Goal: Find specific fact: Find specific fact

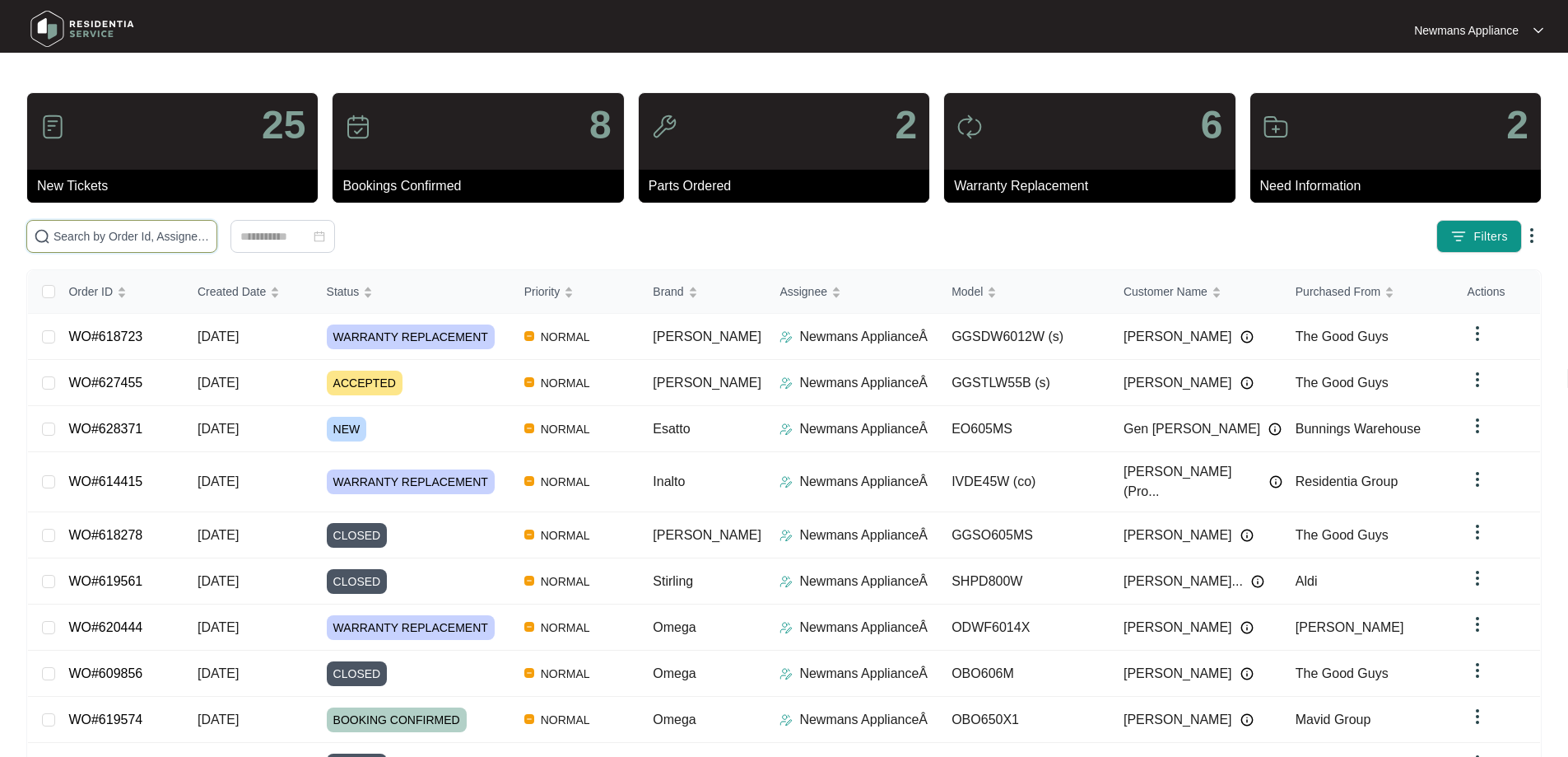
click at [210, 235] on input "text" at bounding box center [131, 236] width 156 height 18
paste input "628371"
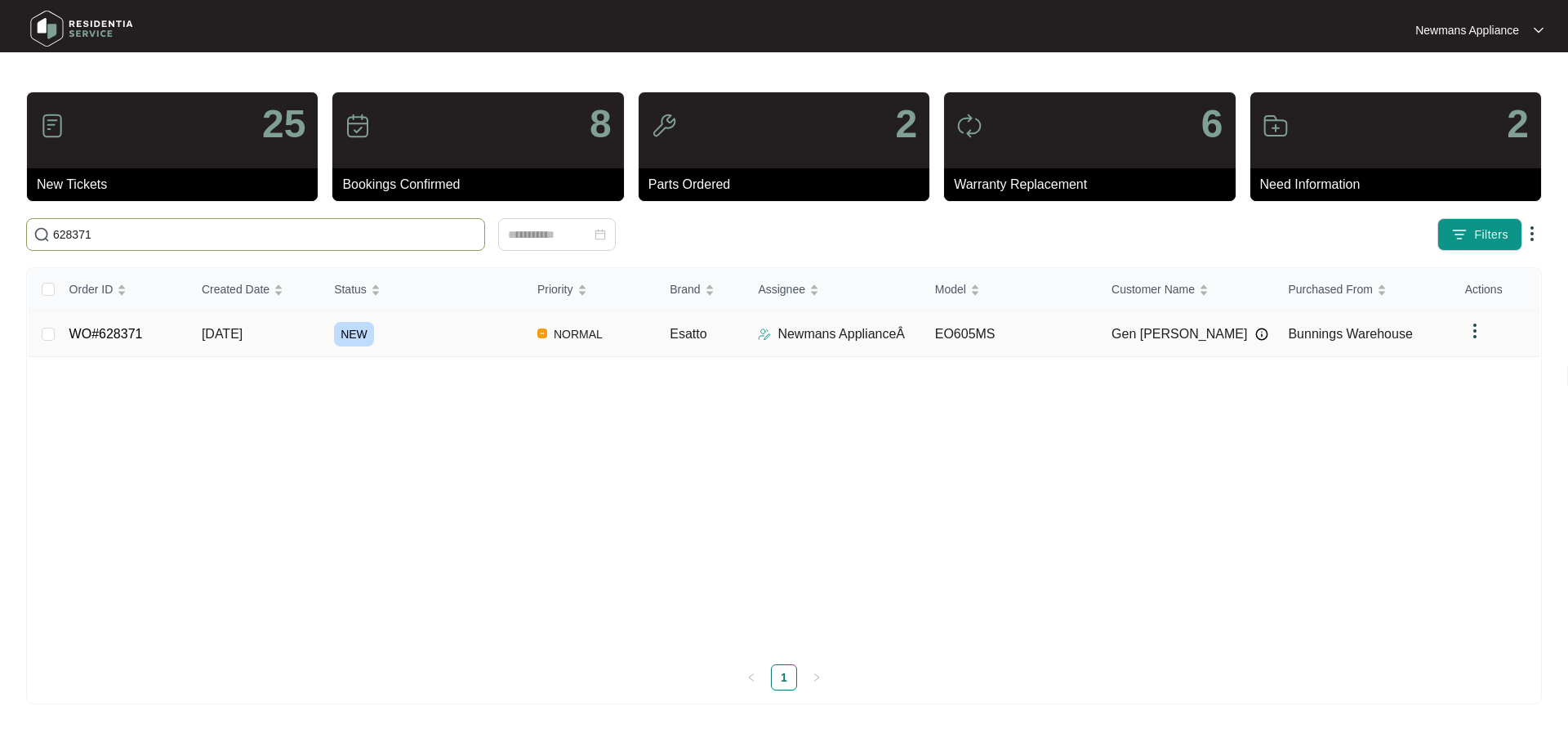
type input "628371"
click at [272, 335] on td "[DATE]" at bounding box center [254, 334] width 132 height 46
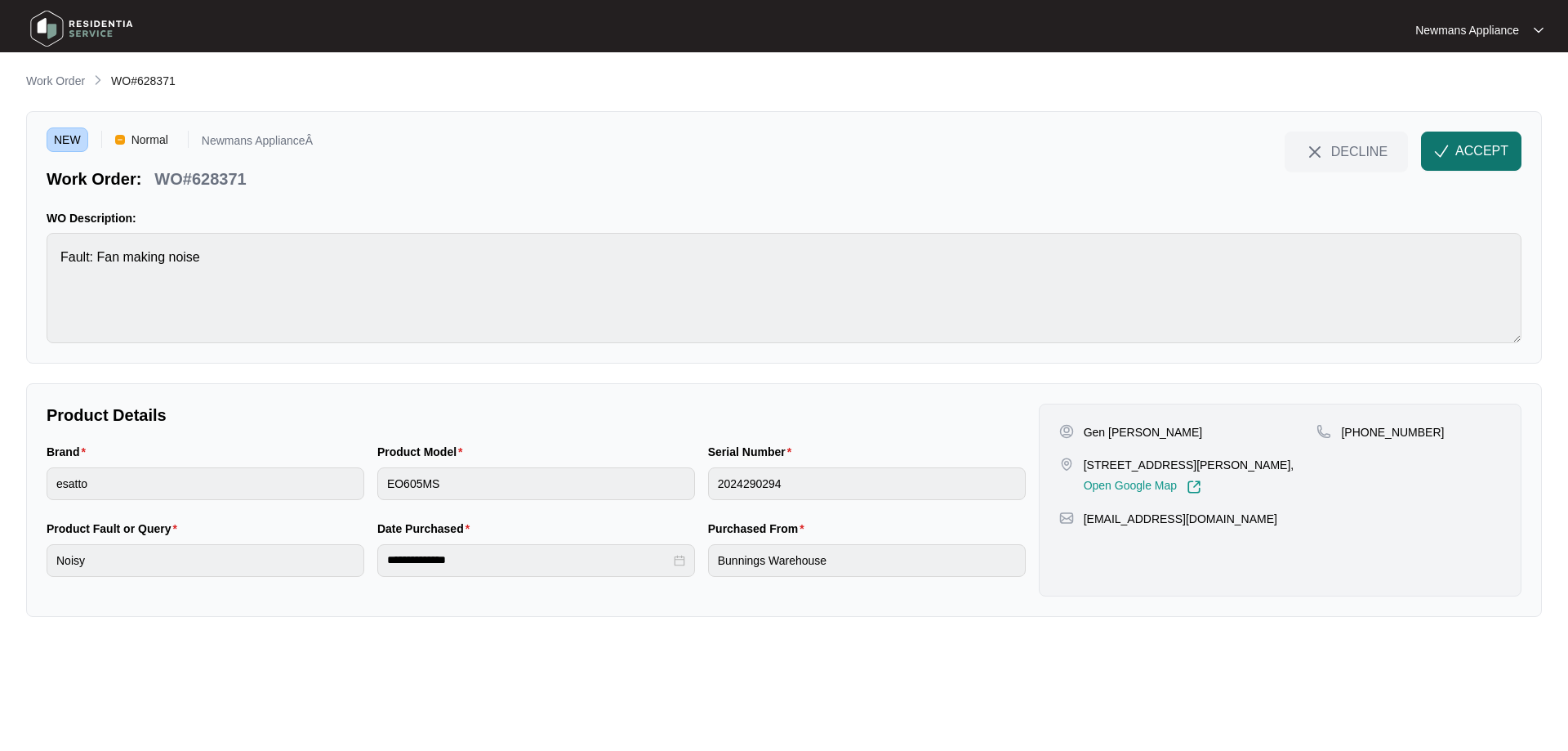
click at [1454, 156] on button "ACCEPT" at bounding box center [1471, 151] width 100 height 39
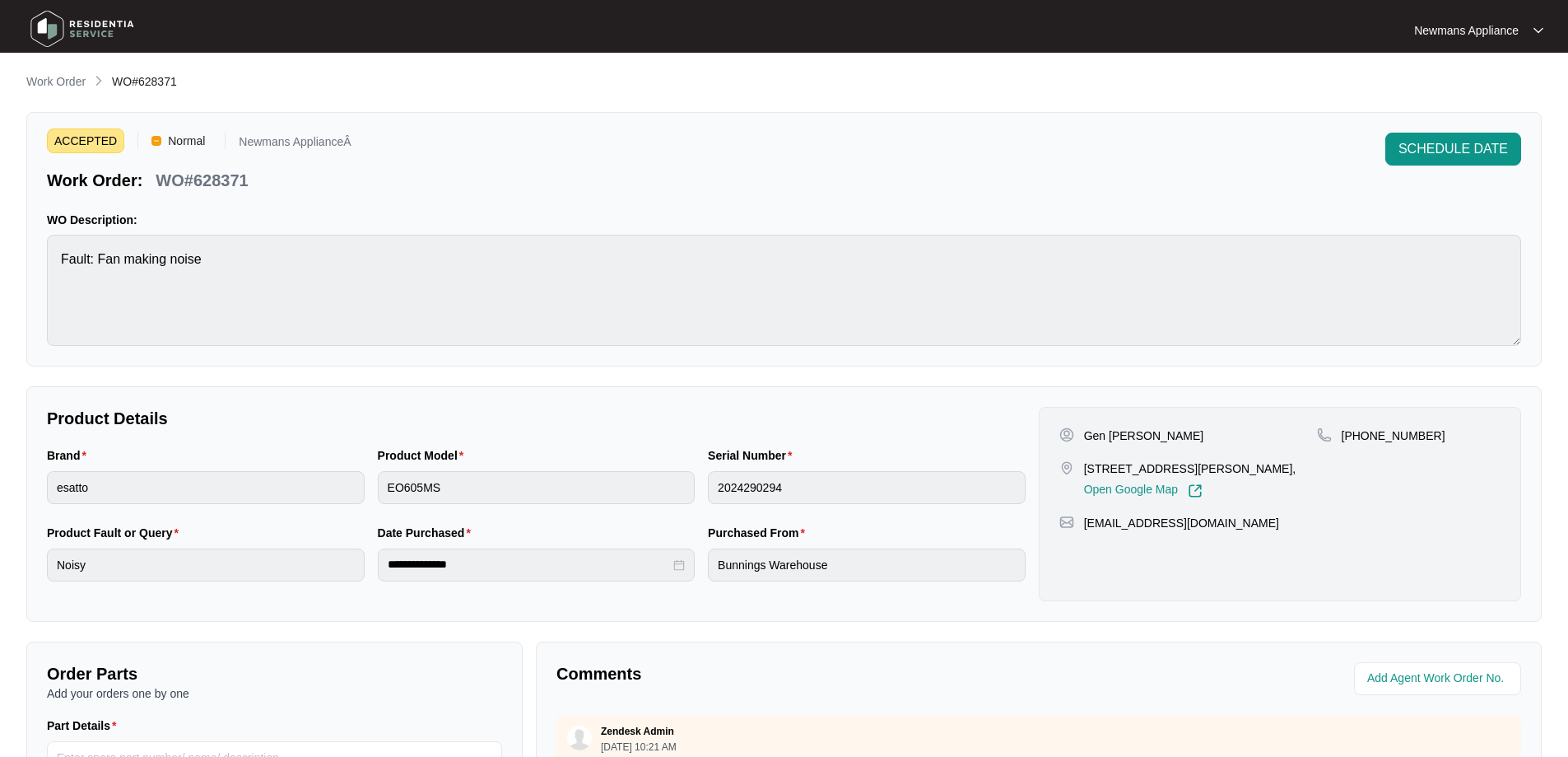
click at [384, 565] on div "**********" at bounding box center [536, 565] width 318 height 33
click at [1139, 437] on p "Gen [PERSON_NAME]" at bounding box center [1144, 435] width 120 height 17
copy p "[PERSON_NAME]"
click at [1091, 437] on p "Gen [PERSON_NAME]" at bounding box center [1144, 435] width 120 height 17
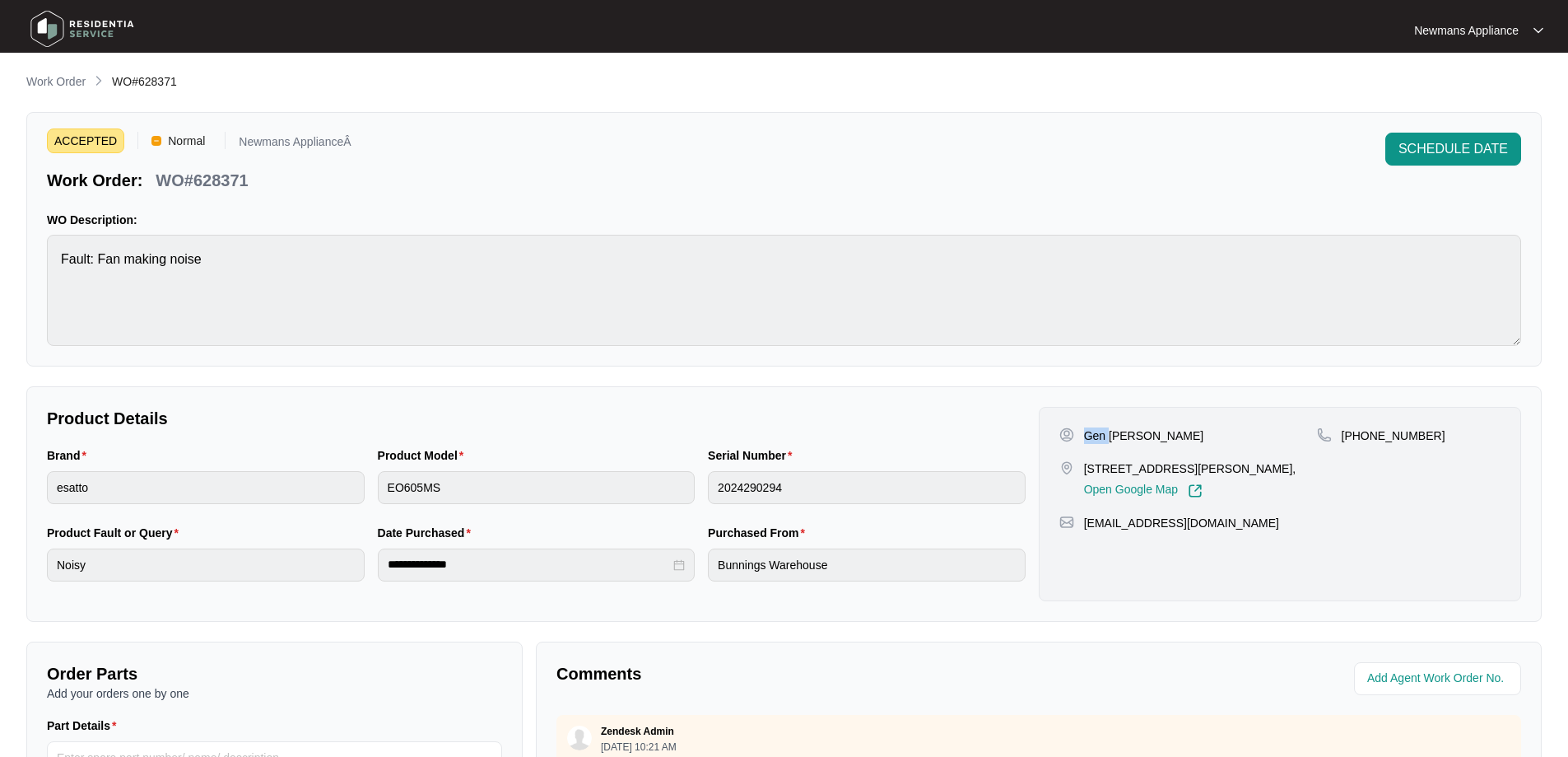
click at [1091, 437] on p "Gen [PERSON_NAME]" at bounding box center [1144, 435] width 120 height 17
copy p "Gen"
drag, startPoint x: 1085, startPoint y: 467, endPoint x: 1157, endPoint y: 466, distance: 72.0
click at [1157, 466] on p "[STREET_ADDRESS][PERSON_NAME]," at bounding box center [1191, 468] width 213 height 17
copy p "1/15 [PERSON_NAME]"
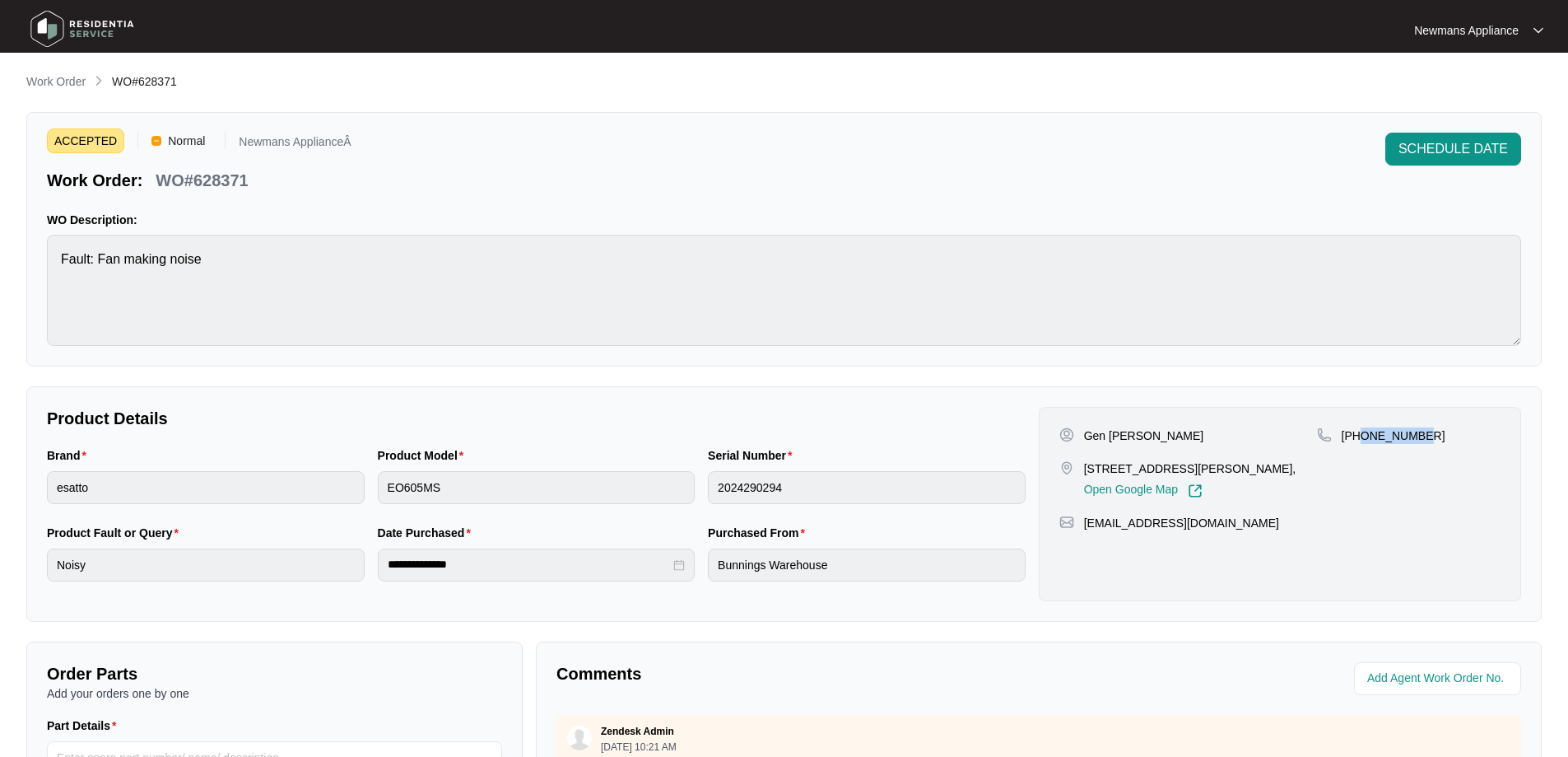
drag, startPoint x: 1422, startPoint y: 433, endPoint x: 1363, endPoint y: 440, distance: 59.4
click at [1363, 440] on div "[PHONE_NUMBER]" at bounding box center [1408, 435] width 184 height 17
copy p "491086581"
drag, startPoint x: 1225, startPoint y: 522, endPoint x: 1086, endPoint y: 527, distance: 139.1
click at [1086, 527] on div "[EMAIL_ADDRESS][DOMAIN_NAME]" at bounding box center [1280, 522] width 441 height 17
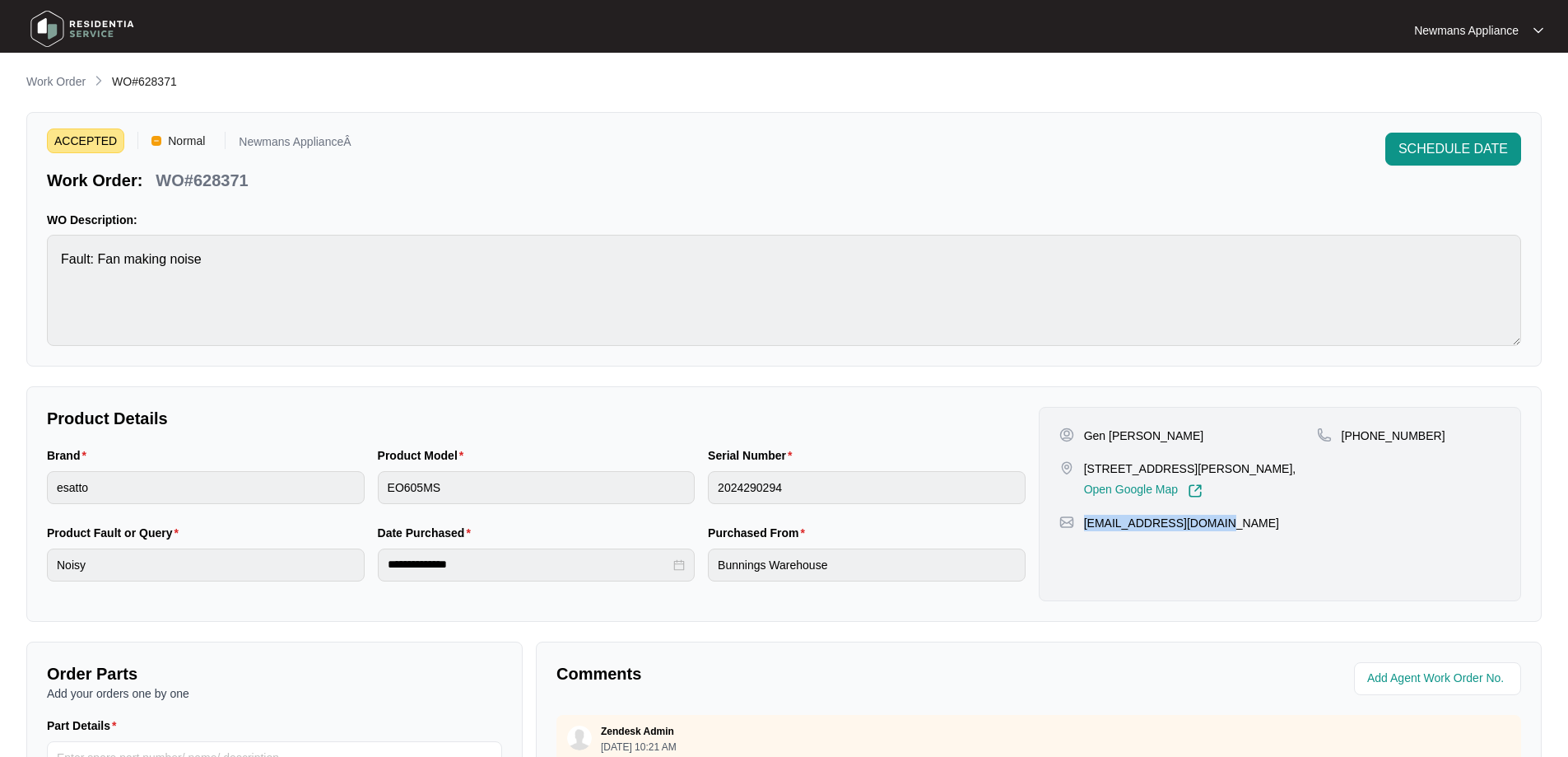
copy p "[EMAIL_ADDRESS][DOMAIN_NAME]"
drag, startPoint x: 196, startPoint y: 181, endPoint x: 251, endPoint y: 181, distance: 55.0
click at [251, 181] on div "WO#628371" at bounding box center [201, 177] width 105 height 29
copy p "628371"
